Goal: Information Seeking & Learning: Learn about a topic

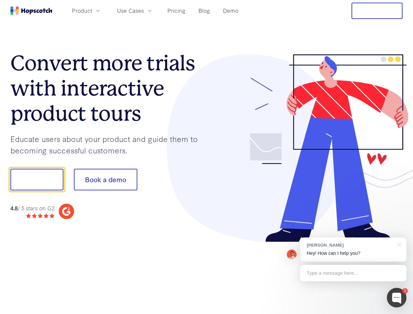
click at [207, 157] on div at bounding box center [305, 148] width 196 height 188
click at [92, 10] on span "Product" at bounding box center [82, 11] width 20 height 8
click at [144, 10] on span "Use Cases" at bounding box center [130, 11] width 27 height 8
click at [377, 11] on button "Free Trial" at bounding box center [376, 11] width 51 height 16
click at [37, 179] on button "Show me!" at bounding box center [36, 180] width 53 height 22
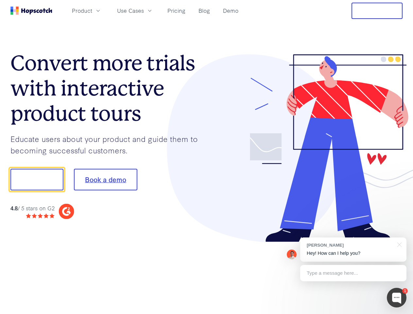
click at [105, 179] on button "Book a demo" at bounding box center [105, 180] width 63 height 22
click at [396, 297] on div at bounding box center [397, 298] width 20 height 20
click at [353, 249] on div "[PERSON_NAME] Hey! How can I help you?" at bounding box center [353, 249] width 106 height 24
click at [398, 313] on div "1 [PERSON_NAME] Hey! How can I help you? Type a message here... Free live chat …" at bounding box center [206, 314] width 413 height 0
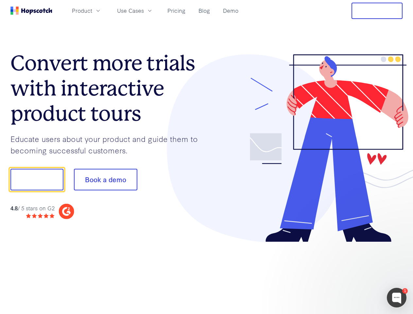
click at [353, 273] on div at bounding box center [345, 179] width 123 height 218
